Goal: Check status: Check status

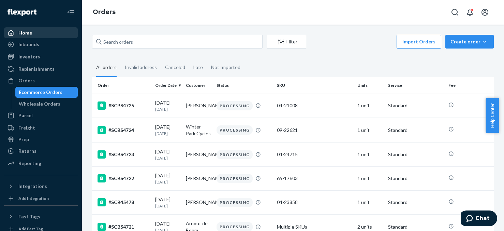
click at [33, 32] on div "Home" at bounding box center [41, 33] width 72 height 10
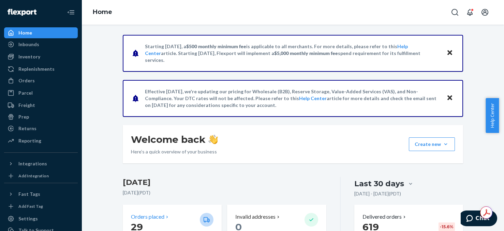
click at [165, 222] on p "29" at bounding box center [162, 226] width 63 height 12
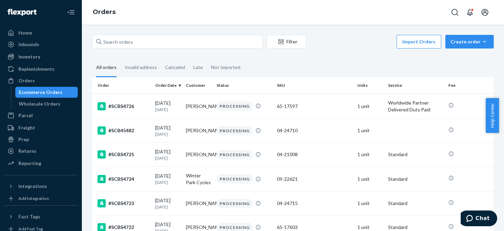
click at [359, 105] on td "1 unit" at bounding box center [370, 105] width 31 height 25
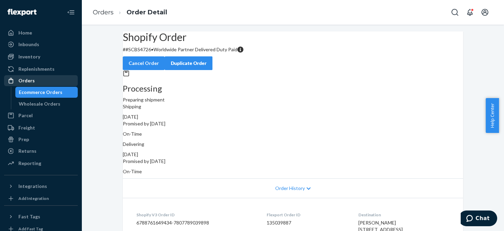
click at [30, 80] on div "Orders" at bounding box center [26, 80] width 16 height 7
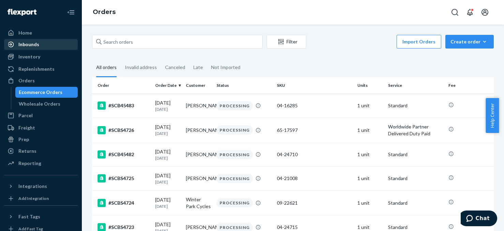
click at [29, 45] on div "Inbounds" at bounding box center [28, 44] width 21 height 7
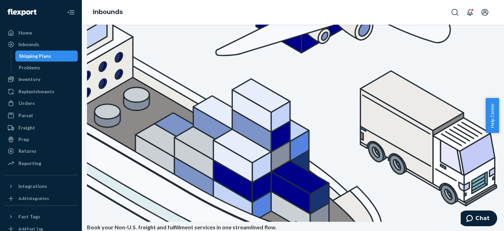
scroll to position [102, 0]
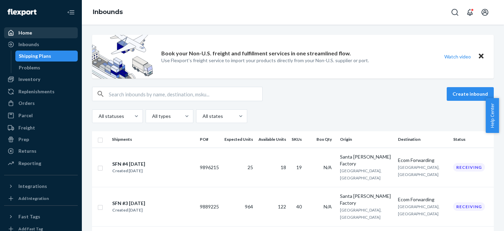
click at [28, 33] on div "Home" at bounding box center [25, 32] width 14 height 7
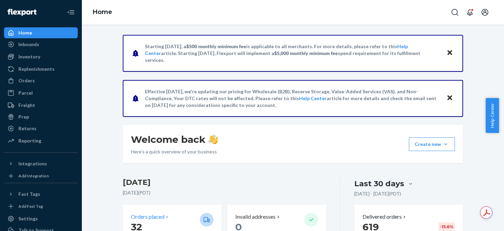
click at [174, 220] on div "Orders placed" at bounding box center [162, 216] width 63 height 8
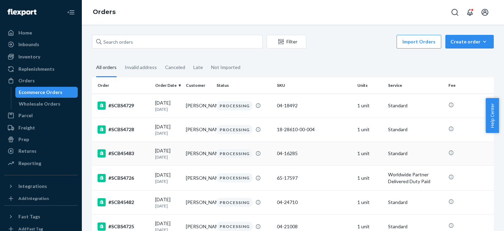
click at [359, 155] on td "1 unit" at bounding box center [370, 153] width 31 height 24
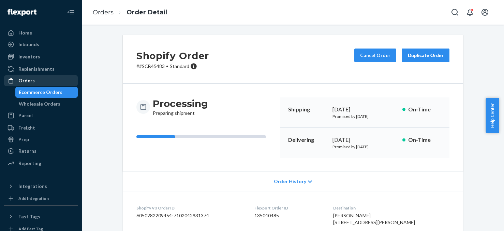
click at [30, 80] on div "Orders" at bounding box center [26, 80] width 16 height 7
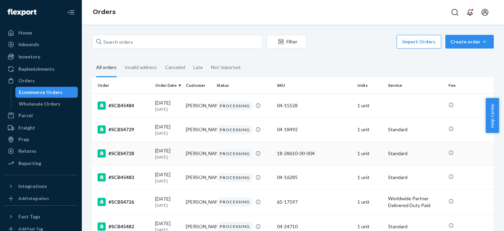
click at [361, 154] on td "1 unit" at bounding box center [370, 153] width 31 height 24
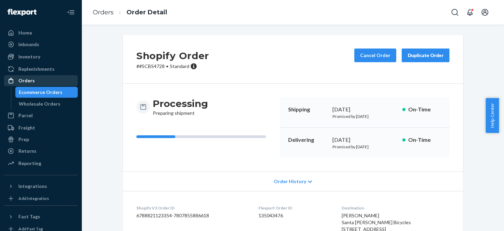
click at [31, 79] on div "Orders" at bounding box center [26, 80] width 16 height 7
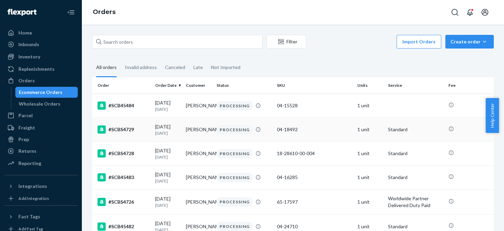
click at [358, 129] on td "1 unit" at bounding box center [370, 129] width 31 height 24
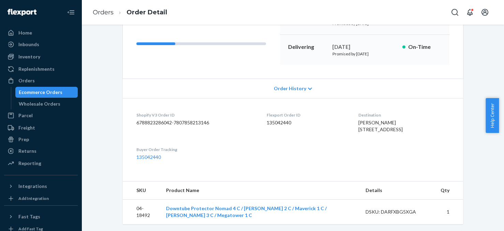
scroll to position [102, 0]
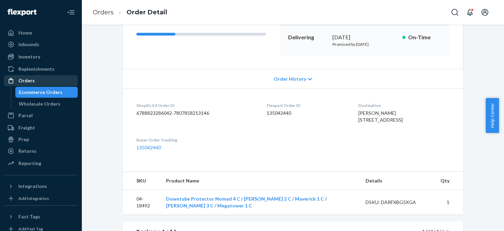
click at [42, 79] on div "Orders" at bounding box center [41, 81] width 72 height 10
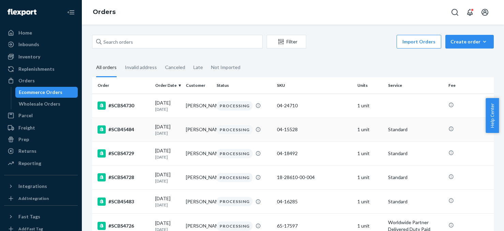
click at [365, 132] on td "1 unit" at bounding box center [370, 129] width 31 height 24
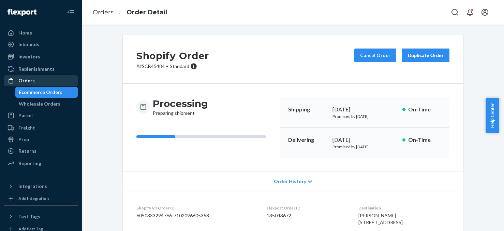
click at [37, 80] on div "Orders" at bounding box center [41, 81] width 72 height 10
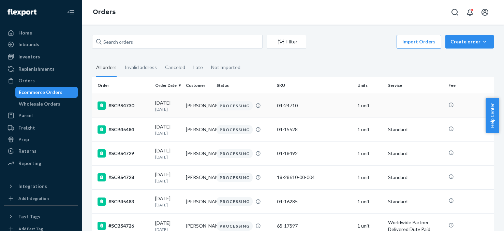
click at [359, 108] on td "1 unit" at bounding box center [370, 105] width 31 height 24
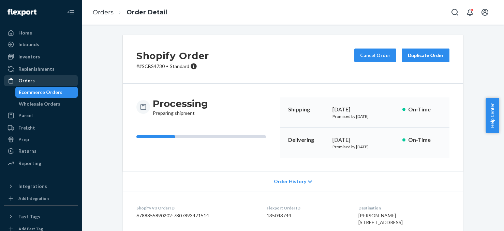
click at [22, 79] on div "Orders" at bounding box center [26, 80] width 16 height 7
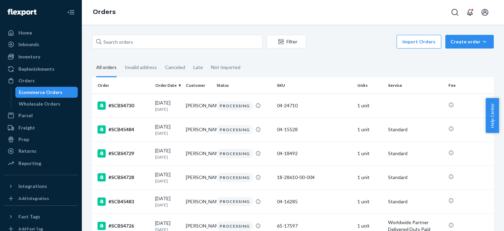
click at [34, 82] on div "Orders" at bounding box center [41, 81] width 72 height 10
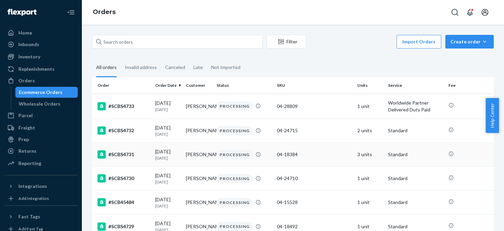
click at [364, 154] on td "3 units" at bounding box center [370, 154] width 31 height 24
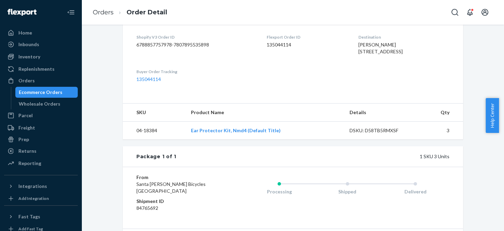
scroll to position [136, 0]
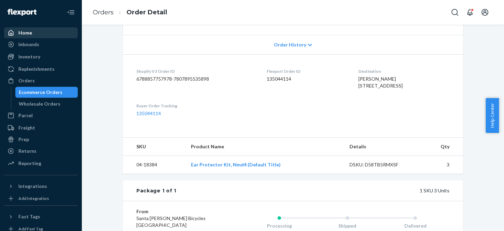
click at [26, 32] on div "Home" at bounding box center [25, 32] width 14 height 7
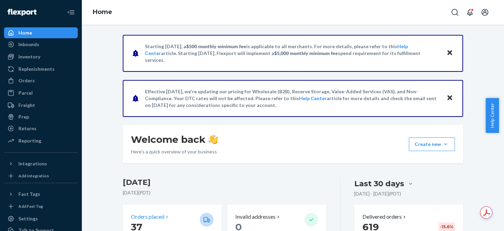
click at [169, 222] on p "37" at bounding box center [162, 226] width 63 height 12
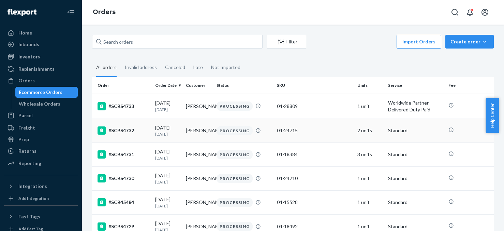
click at [360, 131] on td "2 units" at bounding box center [370, 130] width 31 height 24
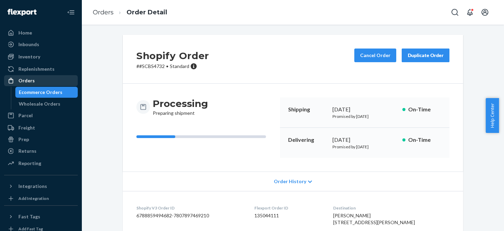
click at [46, 79] on div "Orders" at bounding box center [41, 81] width 72 height 10
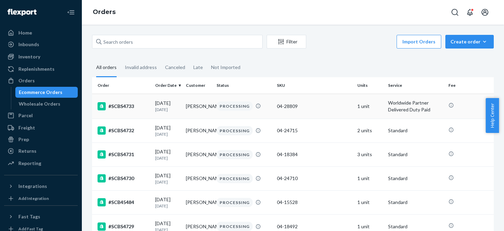
click at [358, 108] on td "1 unit" at bounding box center [370, 105] width 31 height 25
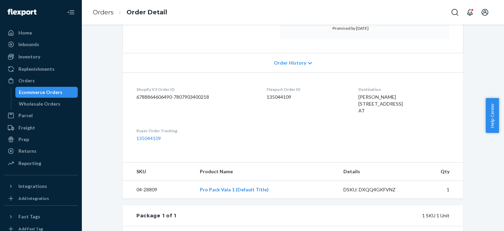
scroll to position [136, 0]
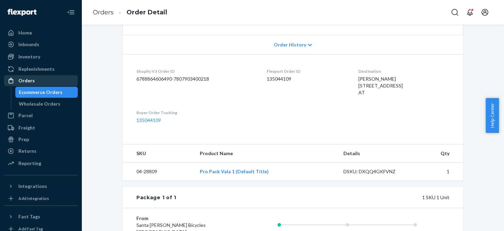
click at [29, 80] on div "Orders" at bounding box center [26, 80] width 16 height 7
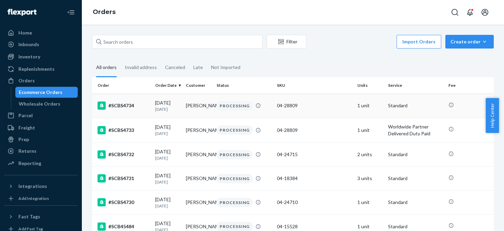
click at [361, 107] on td "1 unit" at bounding box center [370, 105] width 31 height 24
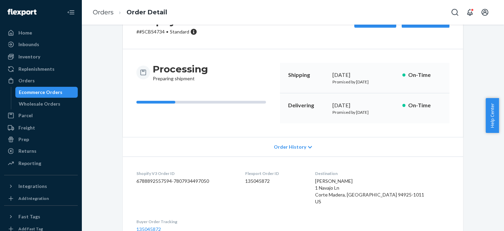
scroll to position [34, 0]
click at [27, 30] on div "Home" at bounding box center [25, 32] width 14 height 7
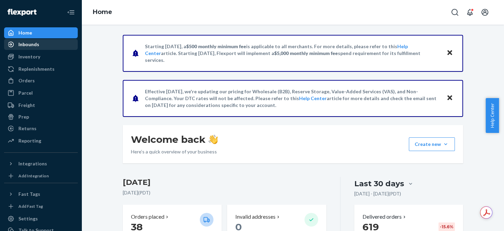
click at [20, 45] on div "Inbounds" at bounding box center [28, 44] width 21 height 7
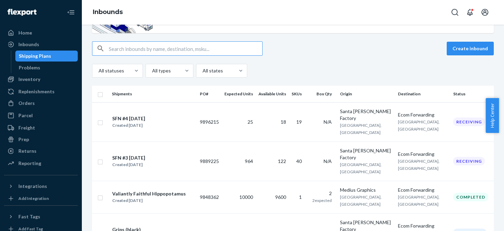
scroll to position [34, 0]
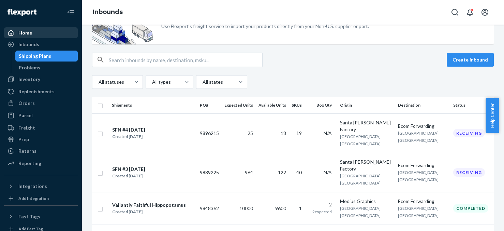
click at [28, 35] on div "Home" at bounding box center [25, 32] width 14 height 7
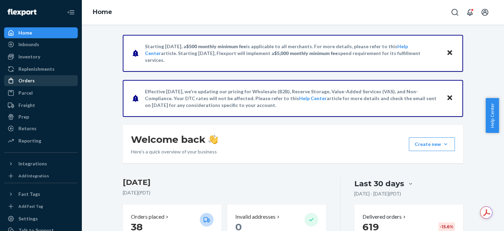
click at [25, 80] on div "Orders" at bounding box center [26, 80] width 16 height 7
